Goal: Transaction & Acquisition: Purchase product/service

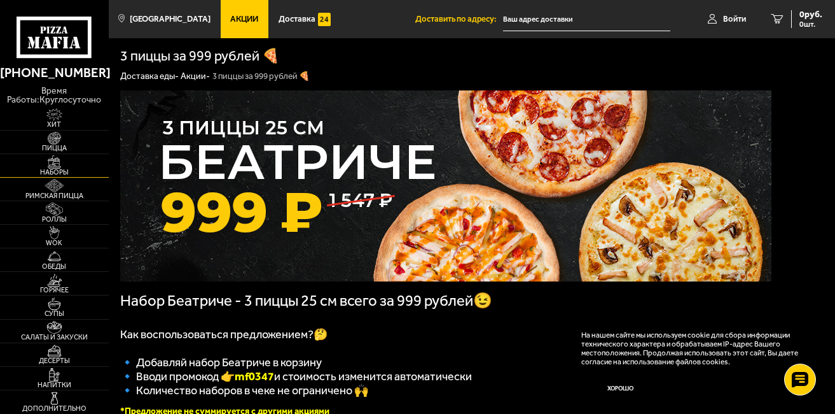
click at [65, 171] on span "Наборы" at bounding box center [54, 172] width 109 height 7
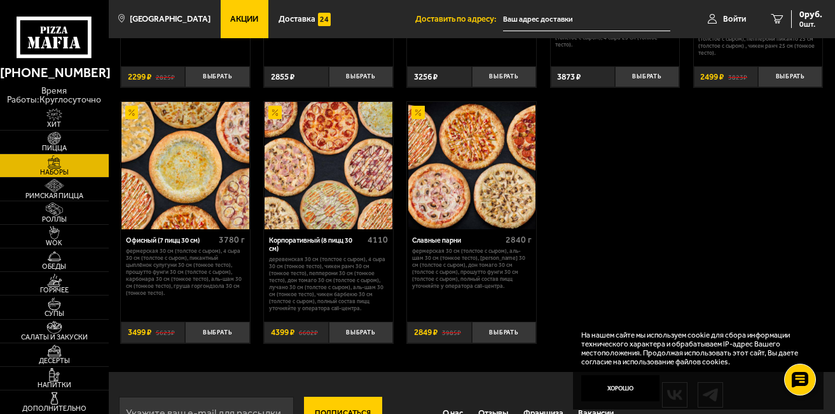
scroll to position [1400, 0]
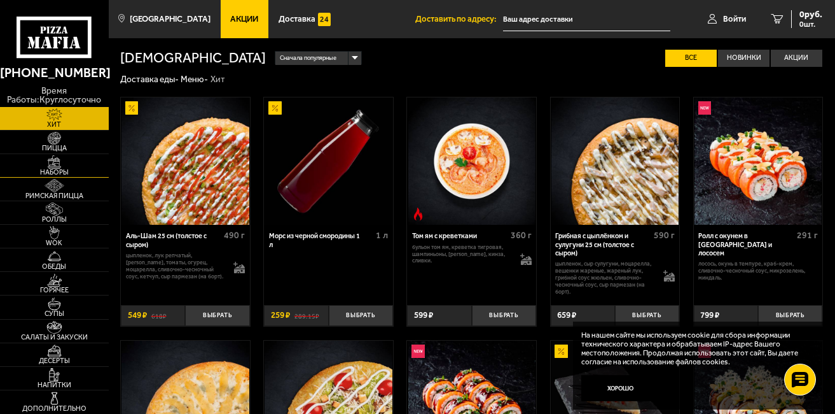
click at [63, 162] on img at bounding box center [55, 161] width 34 height 13
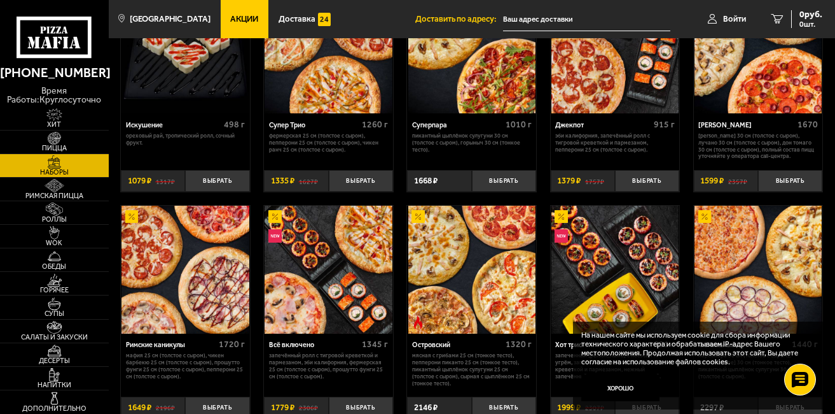
scroll to position [573, 0]
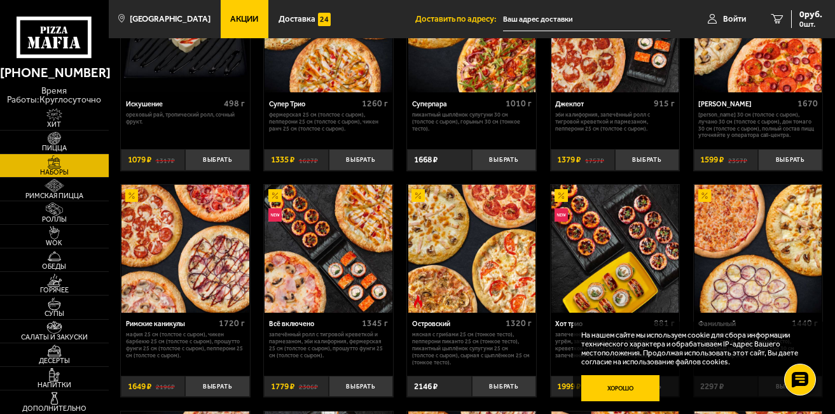
click at [623, 380] on button "Хорошо" at bounding box center [621, 388] width 78 height 26
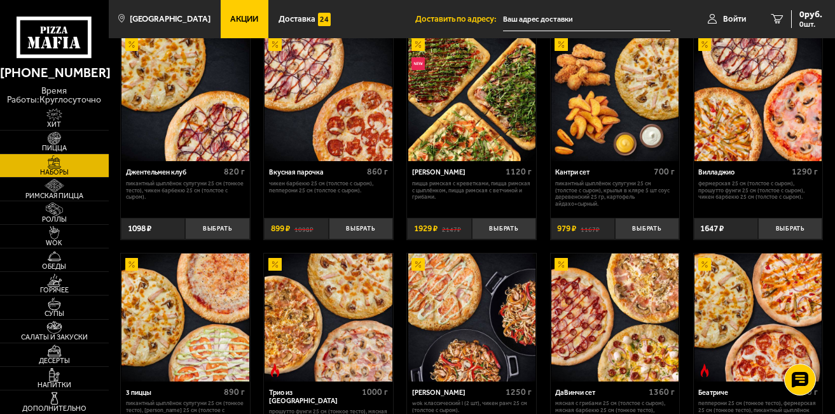
scroll to position [0, 0]
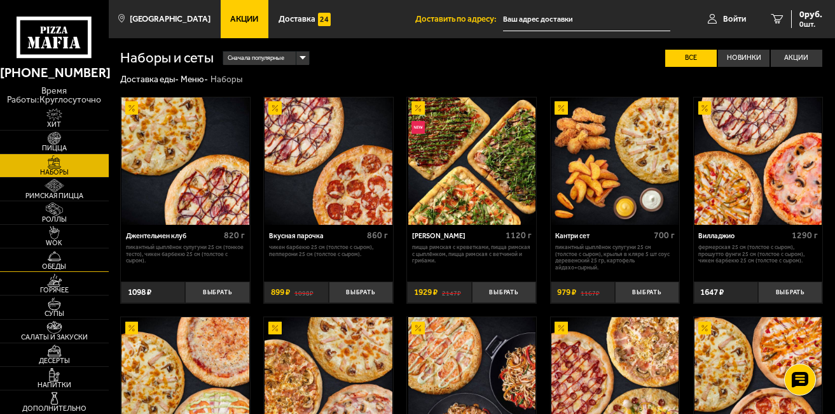
click at [64, 257] on img at bounding box center [55, 255] width 34 height 13
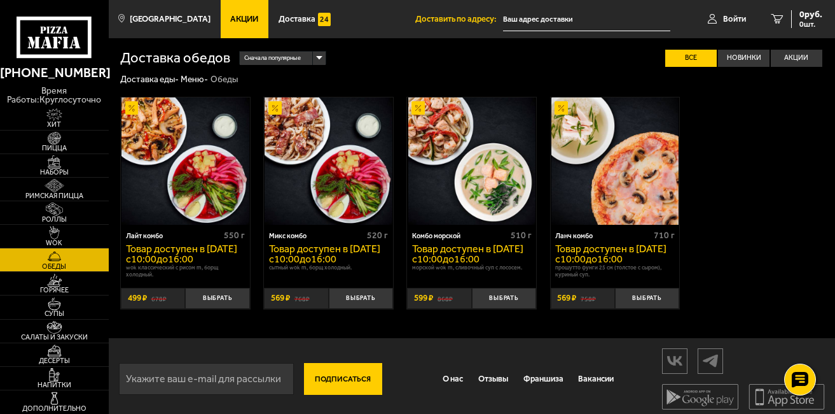
click at [622, 173] on img at bounding box center [615, 160] width 127 height 127
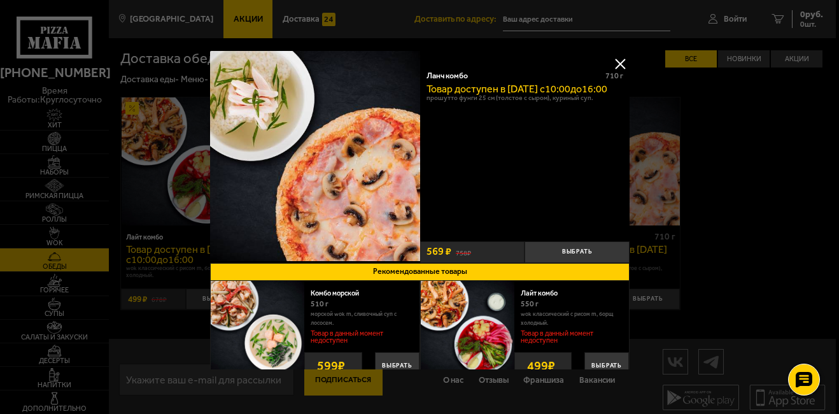
click at [250, 96] on img at bounding box center [315, 156] width 210 height 210
click at [610, 67] on button at bounding box center [619, 63] width 19 height 19
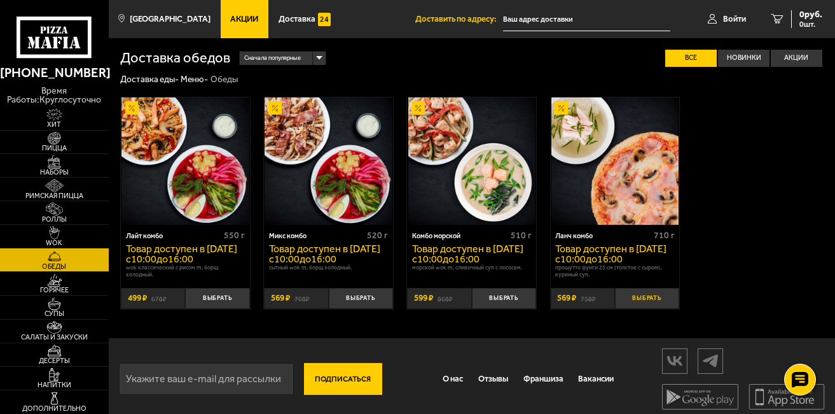
click at [643, 304] on button "Выбрать" at bounding box center [647, 299] width 64 height 22
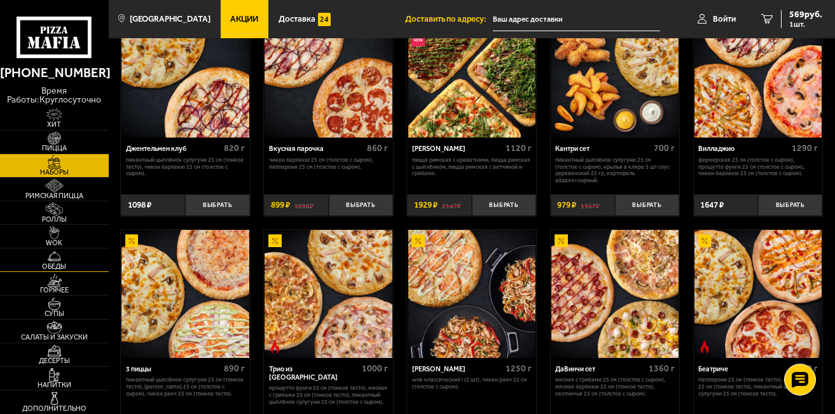
scroll to position [127, 0]
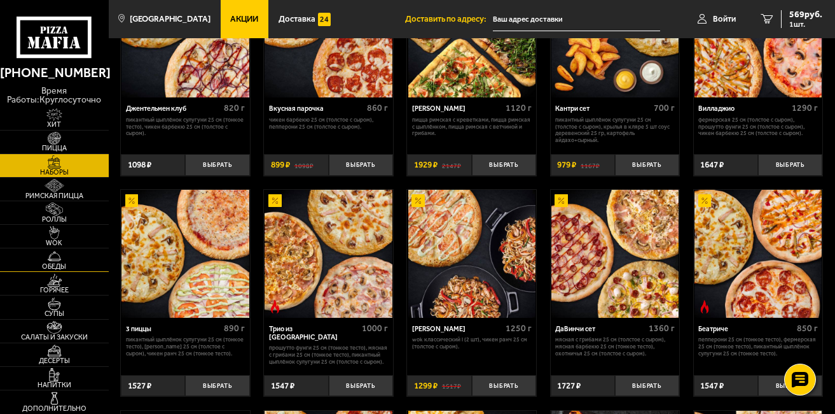
click at [56, 251] on img at bounding box center [55, 255] width 34 height 13
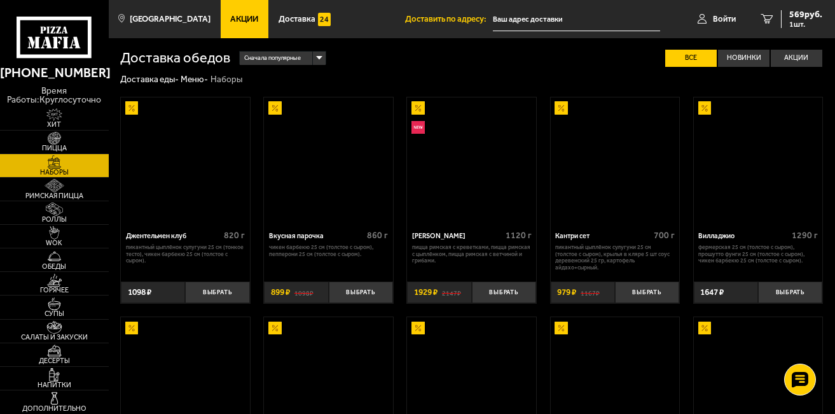
scroll to position [127, 0]
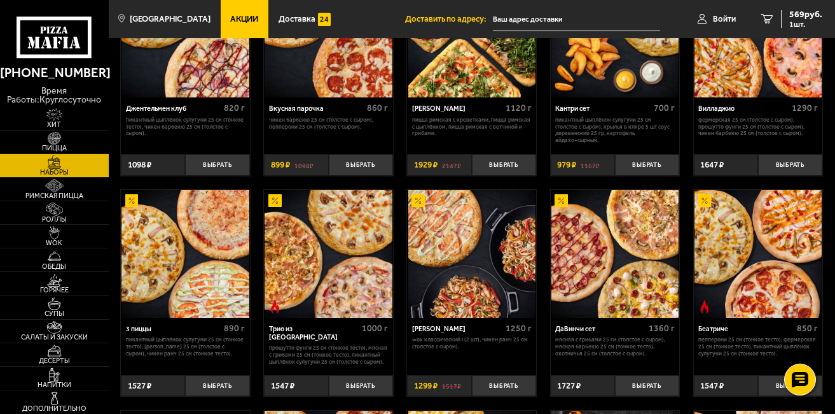
click at [459, 231] on img at bounding box center [471, 253] width 127 height 127
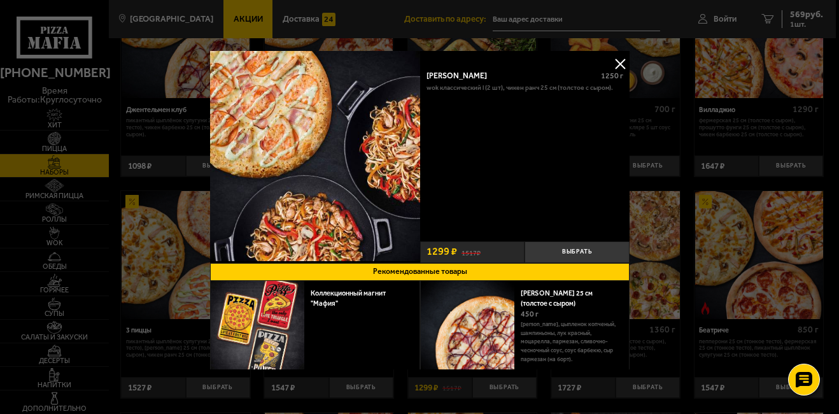
click at [613, 69] on button at bounding box center [619, 63] width 19 height 19
